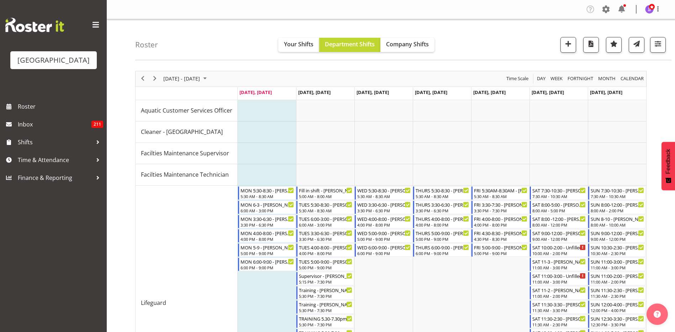
scroll to position [65, 0]
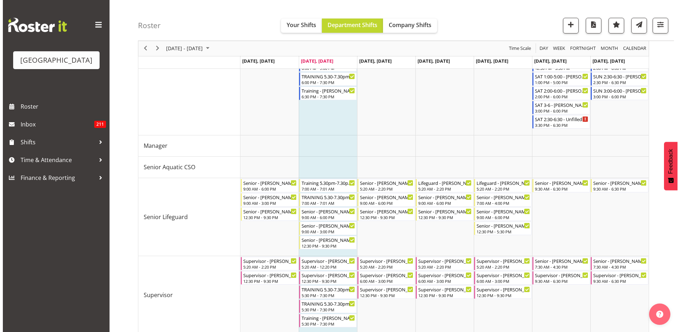
scroll to position [314, 0]
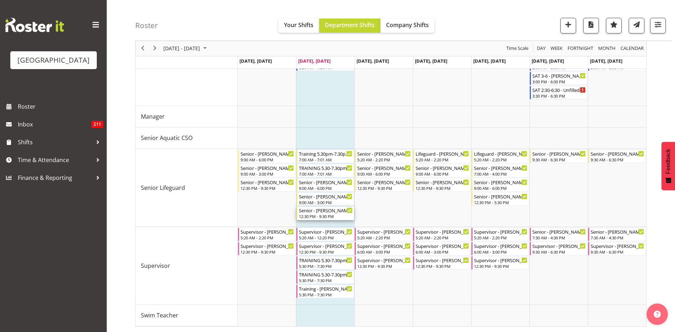
click at [311, 217] on div "12:30 PM - 9:30 PM" at bounding box center [326, 216] width 54 height 6
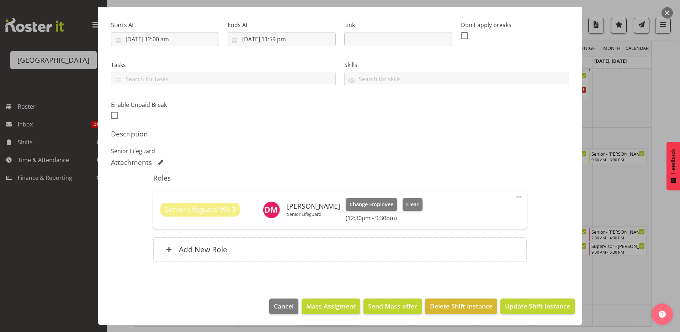
scroll to position [0, 0]
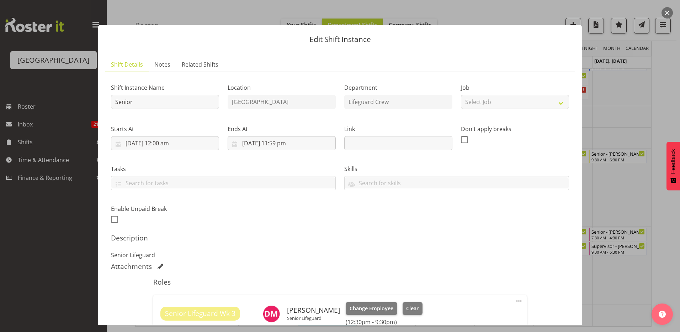
click at [671, 11] on button "button" at bounding box center [667, 12] width 11 height 11
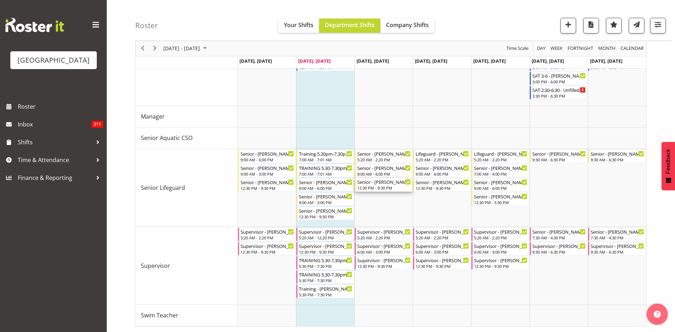
click at [382, 185] on div "Senior - [PERSON_NAME]" at bounding box center [384, 181] width 54 height 7
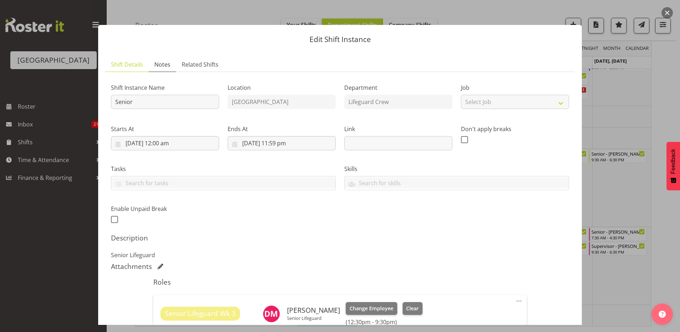
click at [158, 64] on span "Notes" at bounding box center [162, 64] width 16 height 9
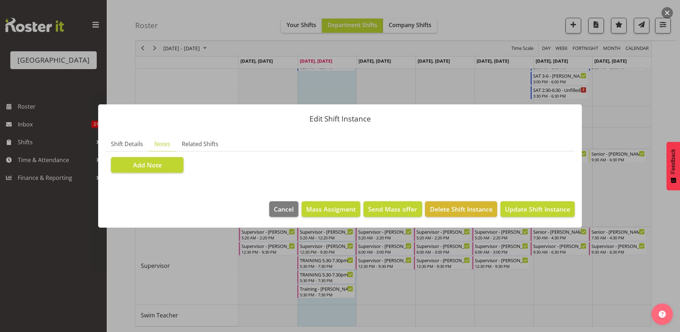
click at [499, 62] on div at bounding box center [340, 166] width 680 height 332
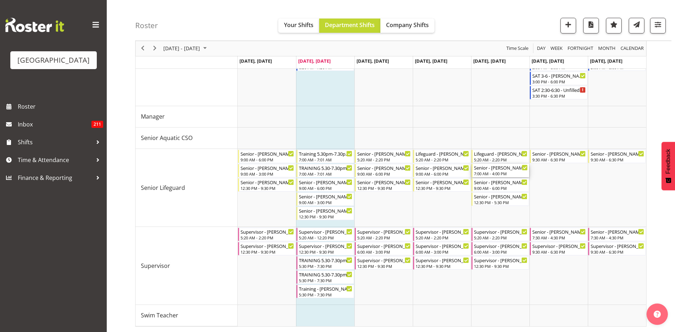
click at [510, 167] on div "Senior - [PERSON_NAME]" at bounding box center [501, 167] width 54 height 7
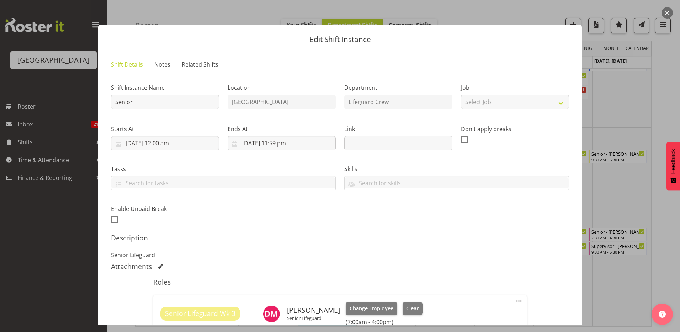
click at [613, 111] on div at bounding box center [340, 166] width 680 height 332
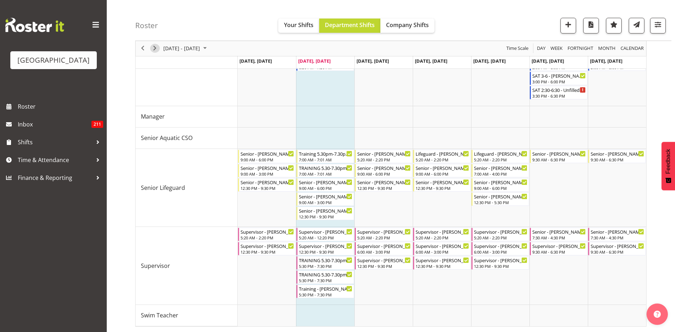
click at [157, 50] on span "Next" at bounding box center [154, 48] width 9 height 9
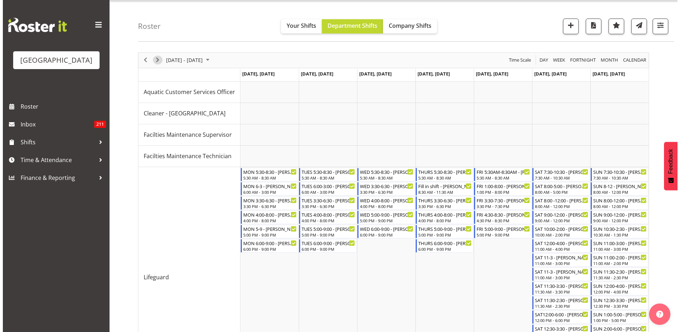
scroll to position [257, 0]
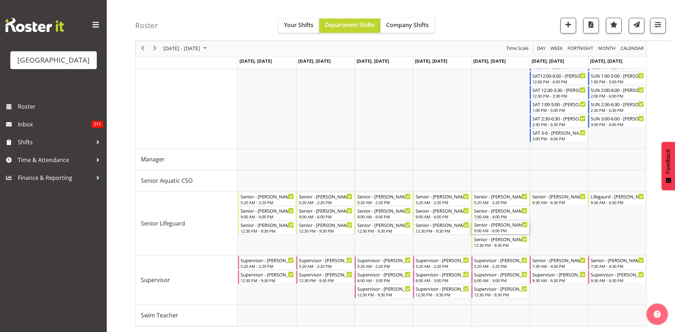
click at [487, 226] on div "Senior - [PERSON_NAME]" at bounding box center [501, 224] width 54 height 7
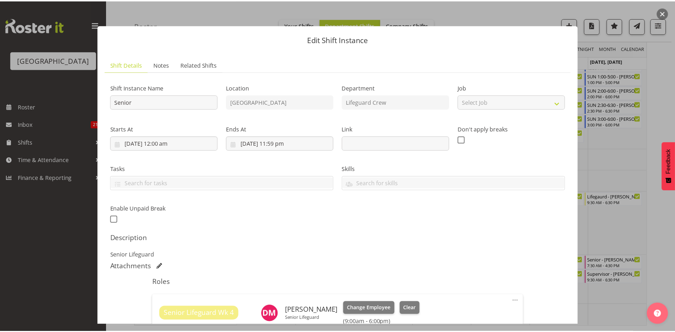
scroll to position [104, 0]
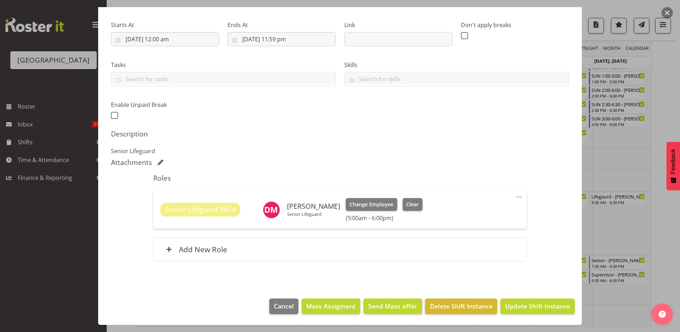
click at [593, 148] on div at bounding box center [340, 166] width 680 height 332
